Goal: Task Accomplishment & Management: Manage account settings

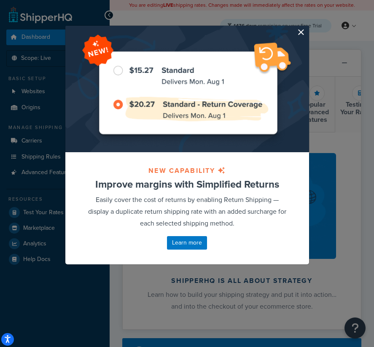
click at [307, 28] on button "button" at bounding box center [308, 27] width 2 height 2
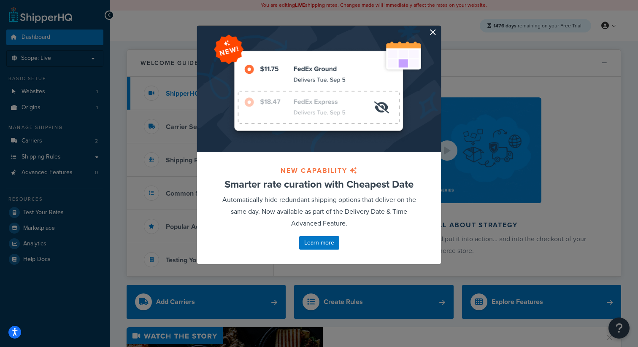
click at [439, 28] on button "button" at bounding box center [440, 27] width 2 height 2
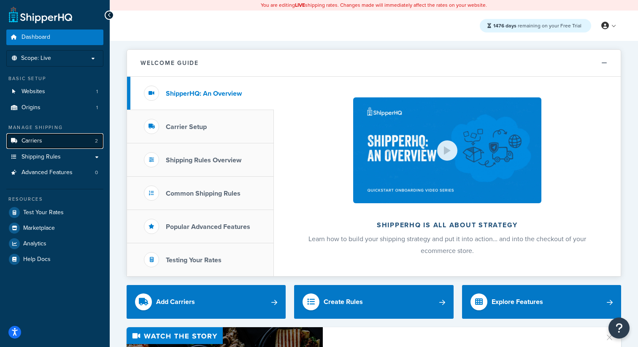
click at [35, 148] on link "Carriers 2" at bounding box center [54, 141] width 97 height 16
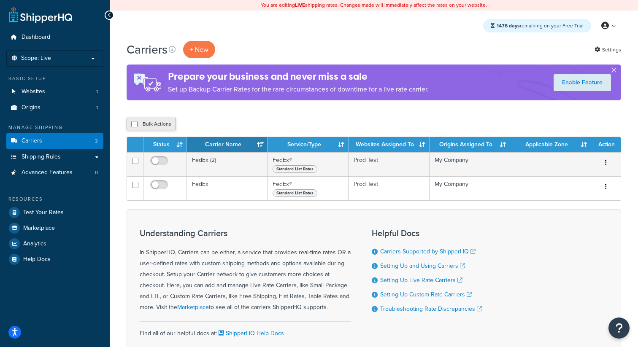
click at [161, 127] on button "Bulk Actions" at bounding box center [151, 124] width 49 height 13
checkbox input "true"
click at [235, 130] on button "Delete" at bounding box center [225, 124] width 29 height 13
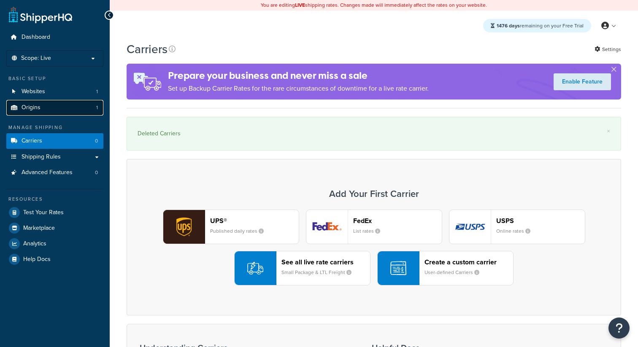
click at [43, 112] on link "Origins 1" at bounding box center [54, 108] width 97 height 16
